Goal: Task Accomplishment & Management: Manage account settings

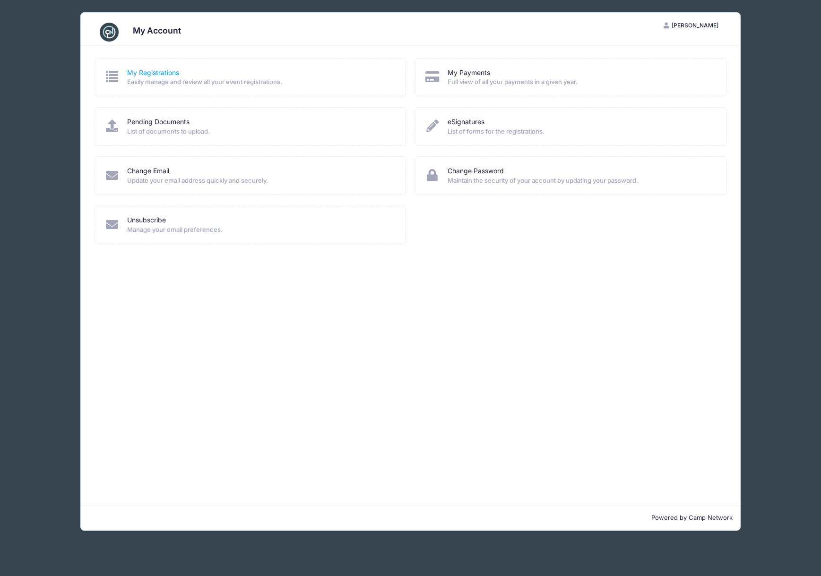
click at [163, 74] on link "My Registrations" at bounding box center [153, 73] width 52 height 10
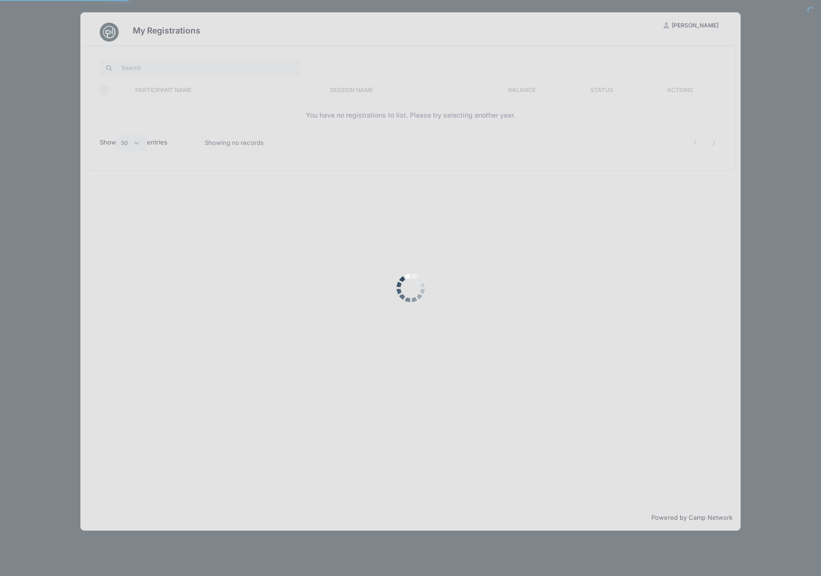
select select "50"
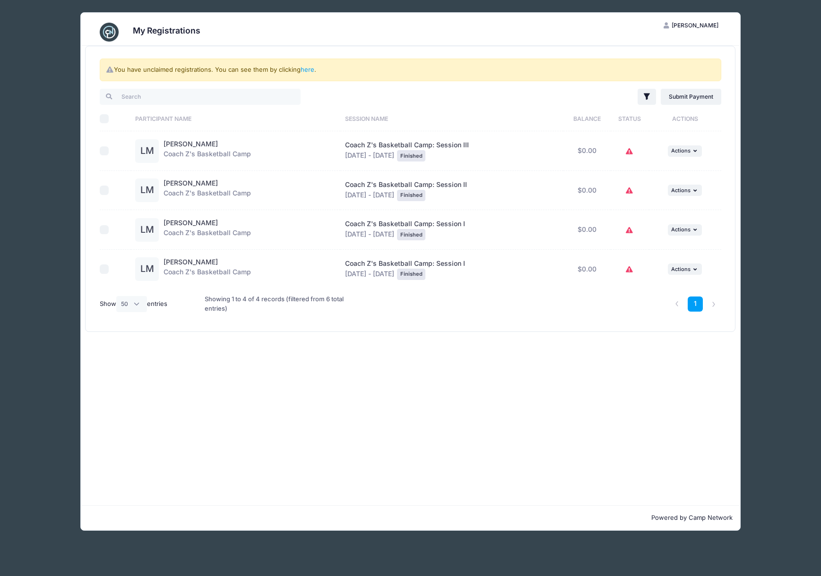
click at [486, 270] on div "Coach Z's Basketball Camp: Session I Jun 6 - Jun 10, 2016 Finished" at bounding box center [452, 269] width 214 height 21
click at [415, 266] on span "Coach Z's Basketball Camp: Session I" at bounding box center [405, 263] width 120 height 8
click at [306, 70] on link "here" at bounding box center [307, 70] width 14 height 8
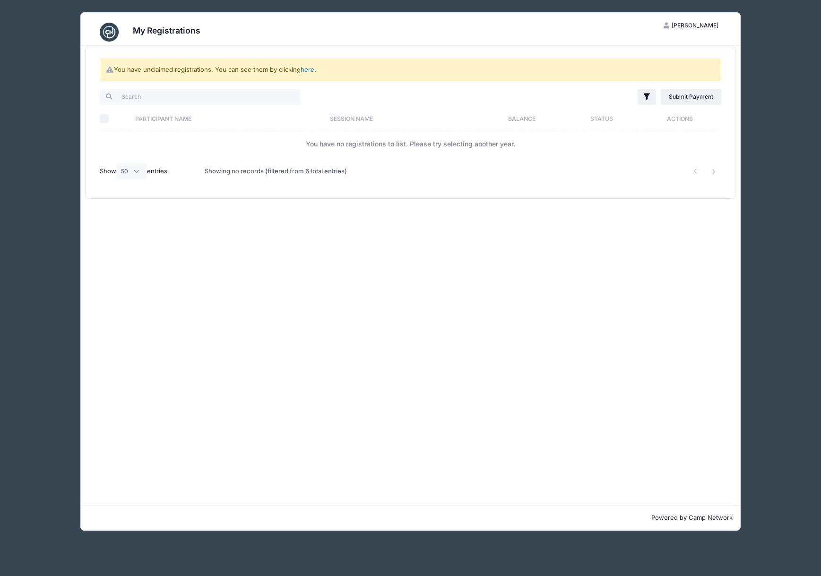
click at [306, 70] on link "here" at bounding box center [307, 70] width 14 height 8
click at [711, 28] on span "[PERSON_NAME]" at bounding box center [694, 25] width 47 height 7
click at [640, 46] on link "My Account" at bounding box center [667, 49] width 109 height 18
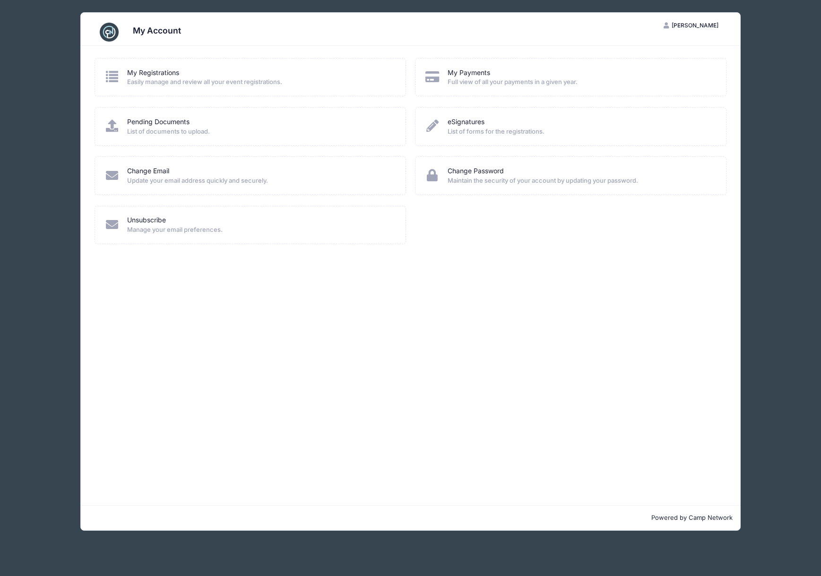
click at [172, 227] on span "Manage your email preferences." at bounding box center [260, 229] width 266 height 9
click at [111, 225] on icon at bounding box center [112, 224] width 16 height 12
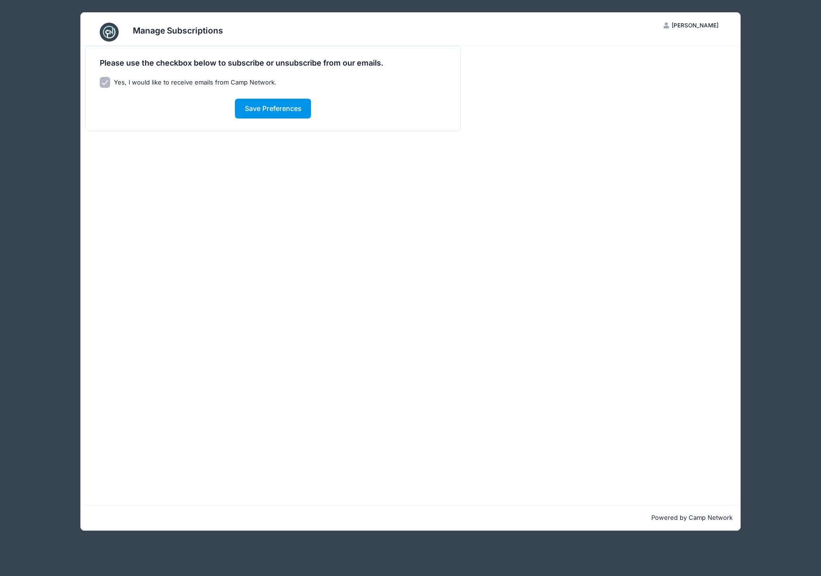
click at [267, 110] on button "Save Preferences" at bounding box center [273, 109] width 76 height 20
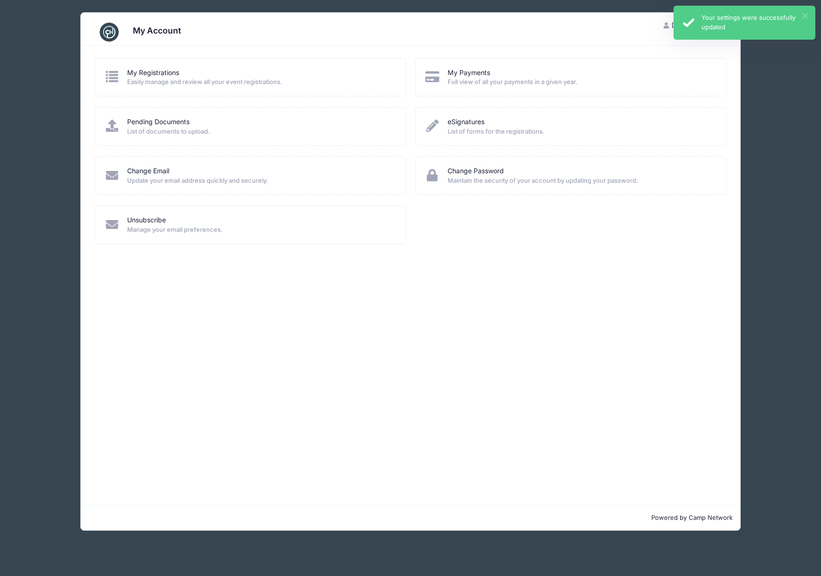
click at [803, 13] on div "× Your settings were successfully updated" at bounding box center [744, 23] width 142 height 34
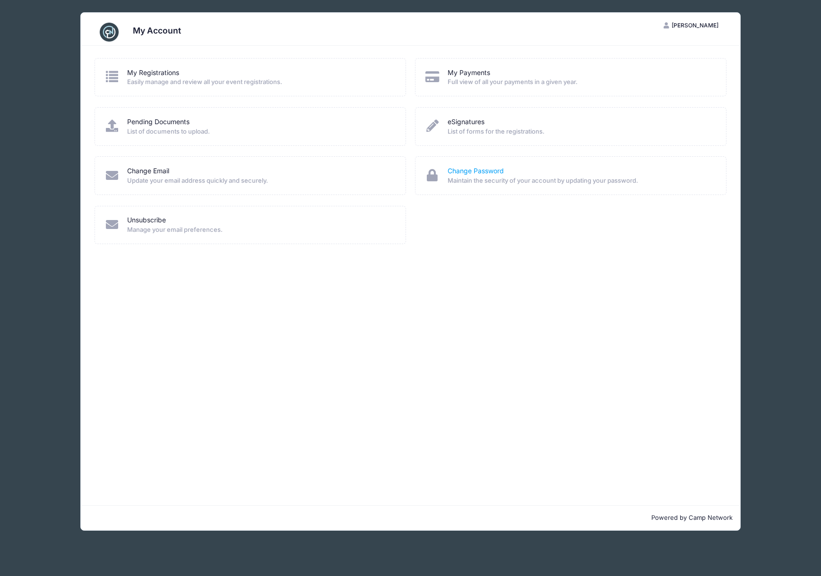
click at [490, 167] on link "Change Password" at bounding box center [475, 171] width 56 height 10
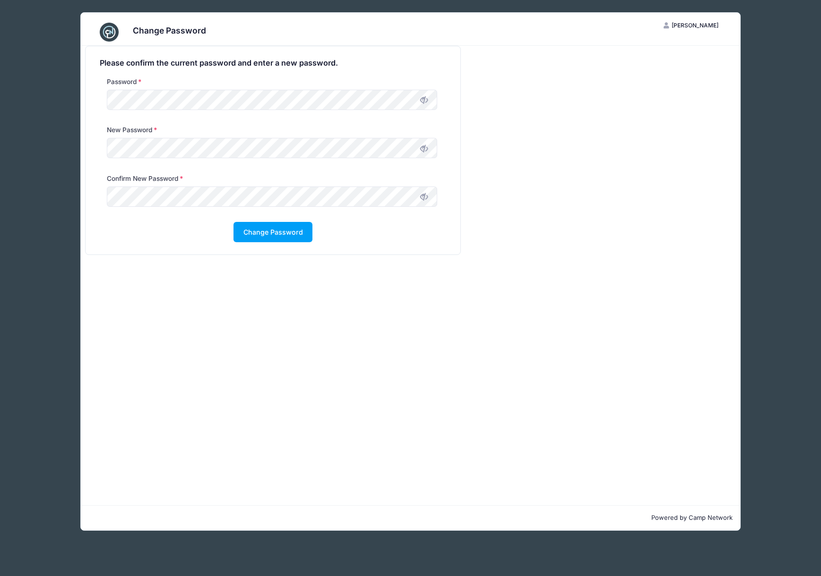
click at [421, 101] on icon at bounding box center [424, 100] width 8 height 8
click at [423, 151] on icon at bounding box center [424, 149] width 8 height 8
click at [334, 321] on div "Please confirm the current password and enter a new password. Password New Pass…" at bounding box center [411, 276] width 660 height 460
click at [97, 147] on div "New Password" at bounding box center [273, 149] width 356 height 48
click at [302, 236] on button "Change Password" at bounding box center [272, 232] width 79 height 20
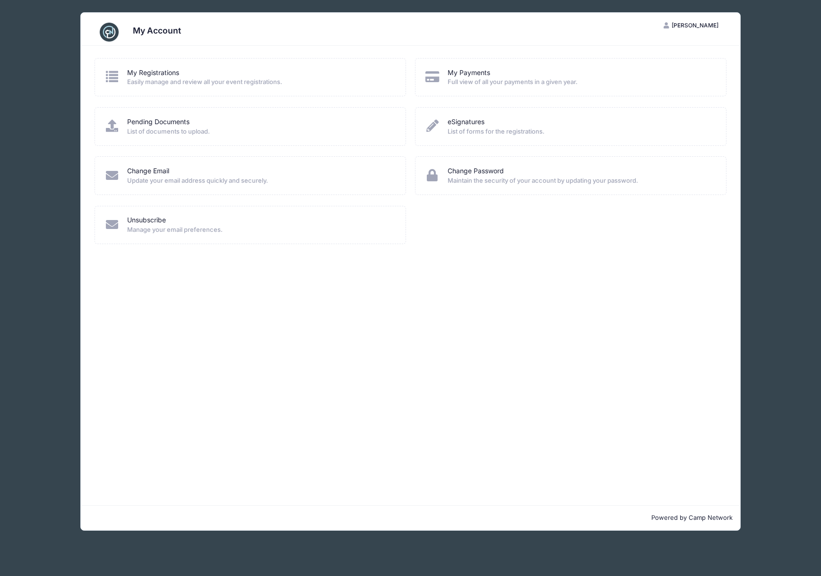
click at [712, 22] on span "[PERSON_NAME]" at bounding box center [694, 25] width 47 height 7
click at [651, 68] on link "Logout" at bounding box center [667, 73] width 109 height 18
